Goal: Information Seeking & Learning: Find specific fact

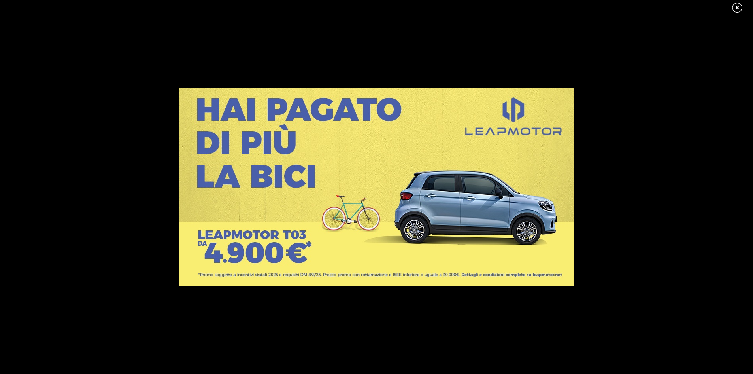
click at [739, 6] on link at bounding box center [742, 8] width 20 height 12
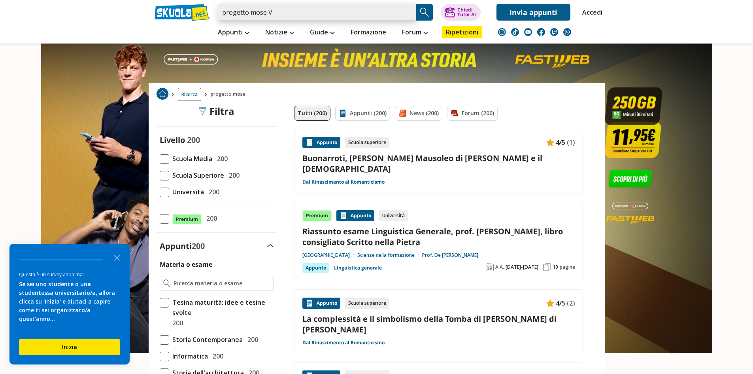
click at [293, 16] on input "progetto mose V" at bounding box center [317, 12] width 199 height 17
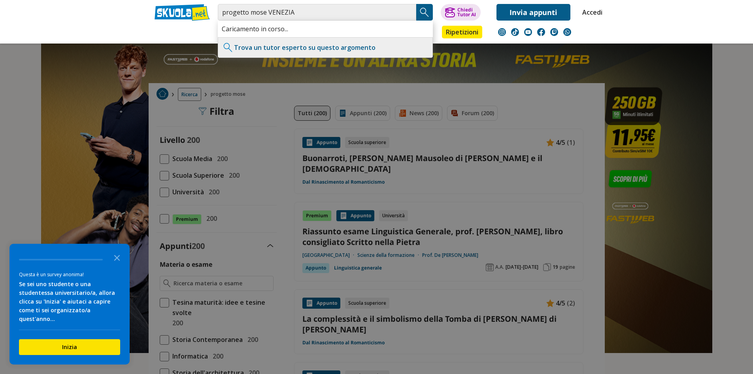
click at [424, 13] on img "Search Button" at bounding box center [425, 12] width 12 height 12
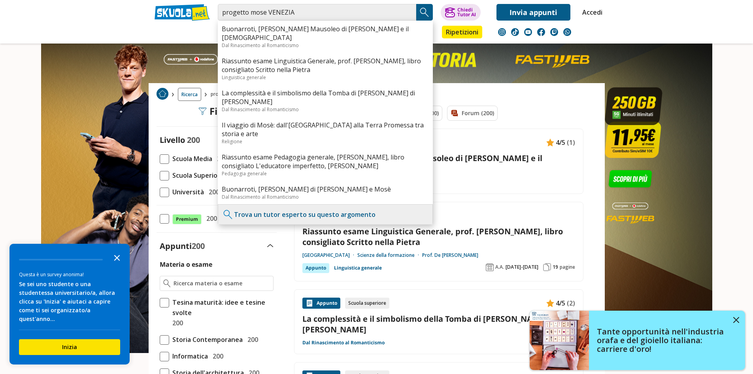
click at [113, 265] on icon "Close the survey" at bounding box center [117, 257] width 16 height 16
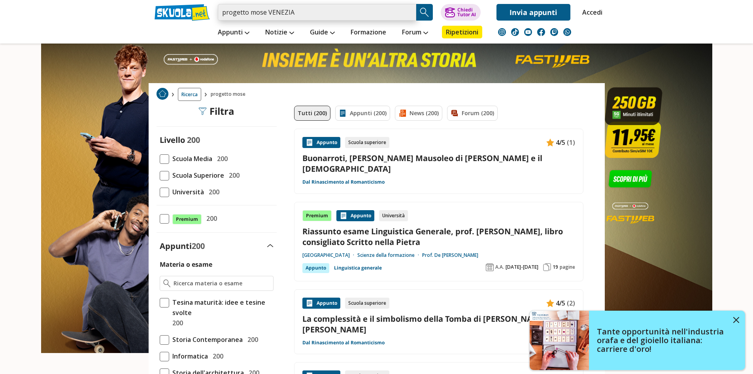
drag, startPoint x: 242, startPoint y: 12, endPoint x: 189, endPoint y: 18, distance: 53.3
click at [189, 18] on div "progetto mose VENEZIA Buonarroti, Michelangelo - Il Mausoleo di Giulio II e il …" at bounding box center [377, 10] width 456 height 21
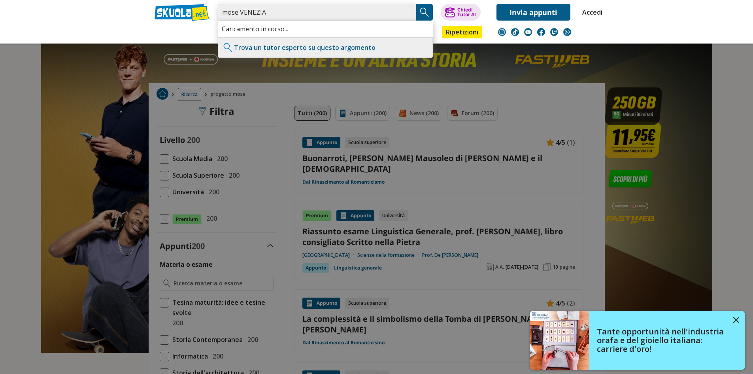
type input "mose VENEZIA"
click at [428, 11] on img "Search Button" at bounding box center [425, 12] width 12 height 12
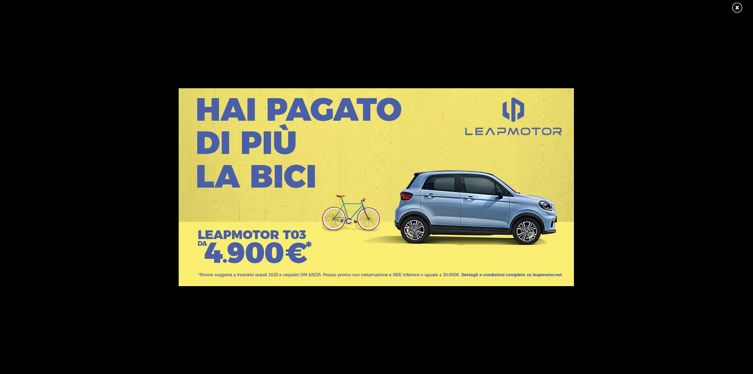
click at [737, 5] on link at bounding box center [742, 8] width 20 height 12
